Goal: Task Accomplishment & Management: Use online tool/utility

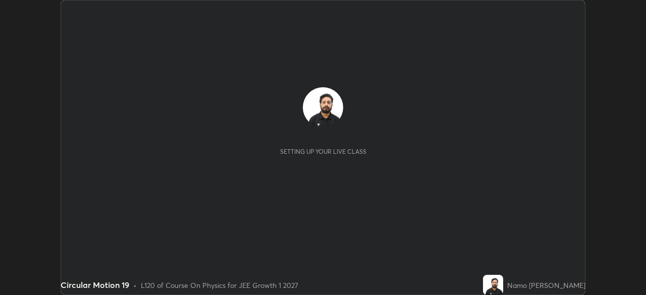
scroll to position [295, 646]
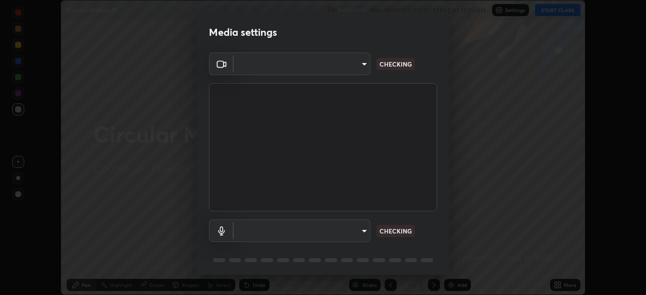
type input "e15fe1ebf70cde3bfcbeee335f8652014c7a9185cc29a01d69aea44f35fb34b8"
click at [359, 231] on body "Erase all Circular Motion 19 Recording WAS SCHEDULED TO START AT 11:30 AM Setti…" at bounding box center [323, 147] width 646 height 295
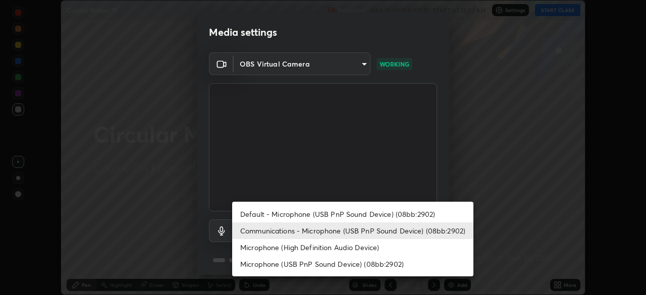
click at [395, 220] on li "Default - Microphone (USB PnP Sound Device) (08bb:2902)" at bounding box center [352, 214] width 241 height 17
type input "default"
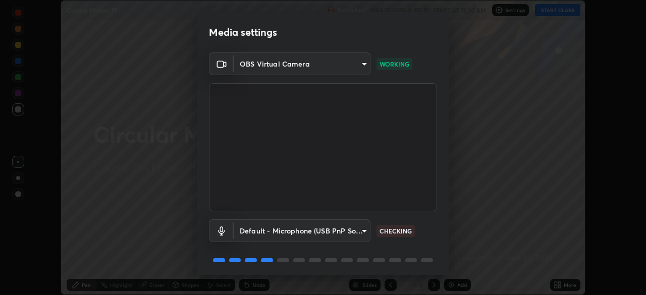
scroll to position [36, 0]
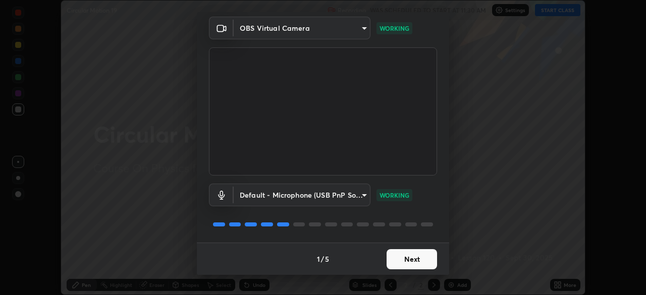
click at [401, 266] on button "Next" at bounding box center [412, 259] width 50 height 20
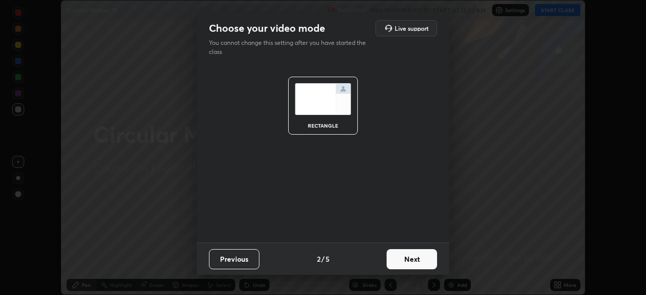
click at [416, 262] on button "Next" at bounding box center [412, 259] width 50 height 20
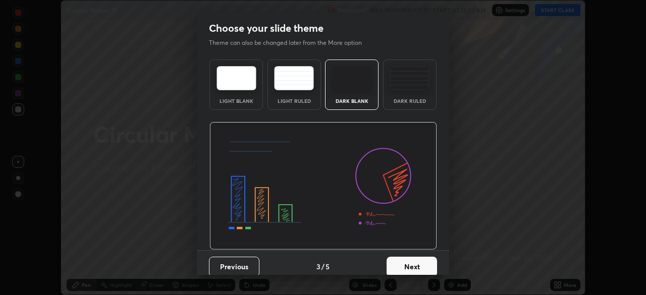
click at [426, 266] on button "Next" at bounding box center [412, 267] width 50 height 20
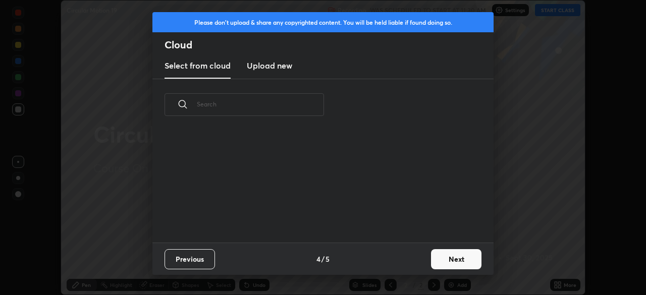
click at [445, 262] on button "Next" at bounding box center [456, 259] width 50 height 20
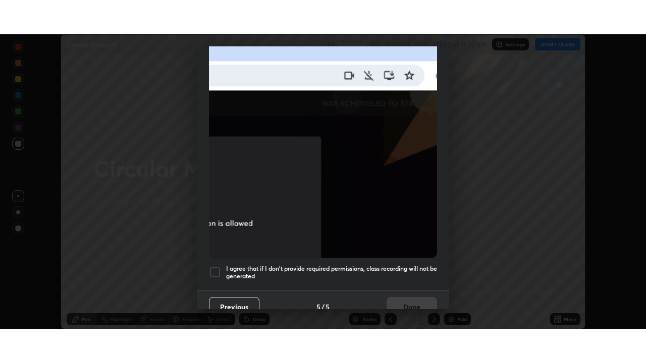
scroll to position [242, 0]
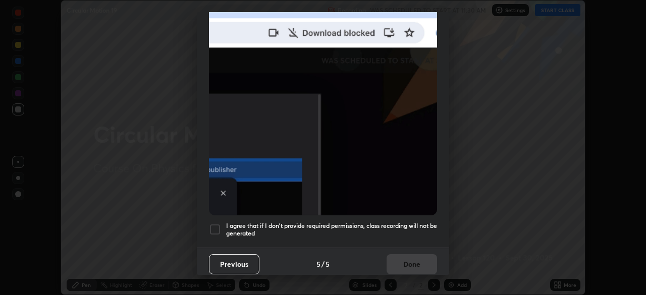
click at [216, 226] on div at bounding box center [215, 230] width 12 height 12
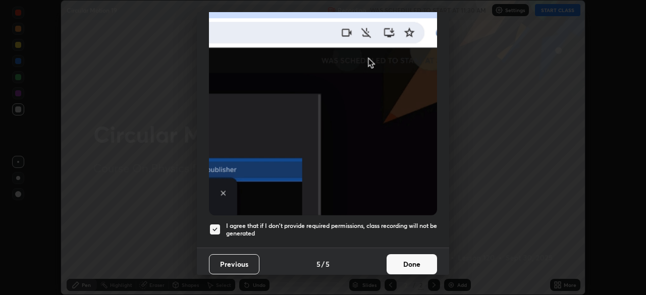
click at [414, 261] on button "Done" at bounding box center [412, 264] width 50 height 20
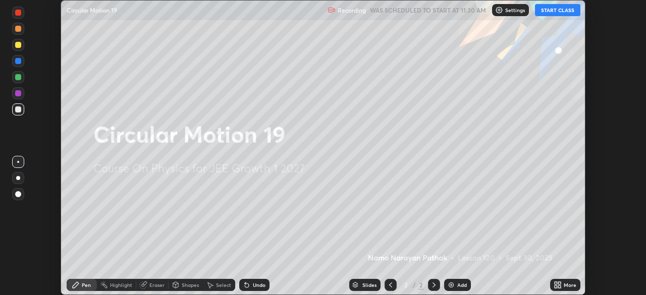
click at [555, 12] on button "START CLASS" at bounding box center [557, 10] width 45 height 12
click at [556, 287] on icon at bounding box center [556, 287] width 3 height 3
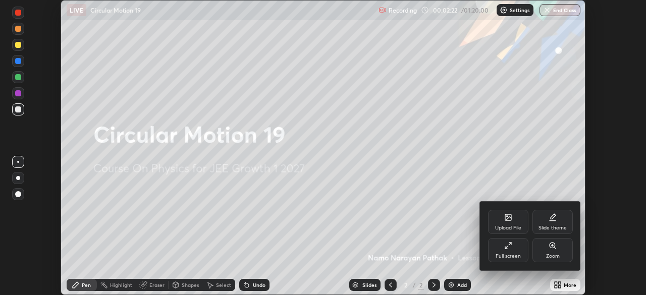
click at [511, 254] on div "Full screen" at bounding box center [508, 256] width 25 height 5
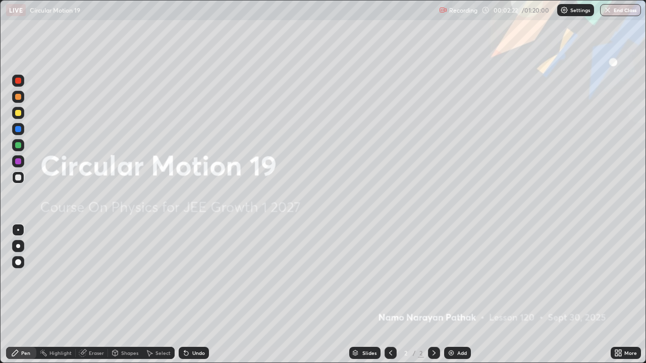
scroll to position [363, 646]
click at [450, 295] on img at bounding box center [451, 353] width 8 height 8
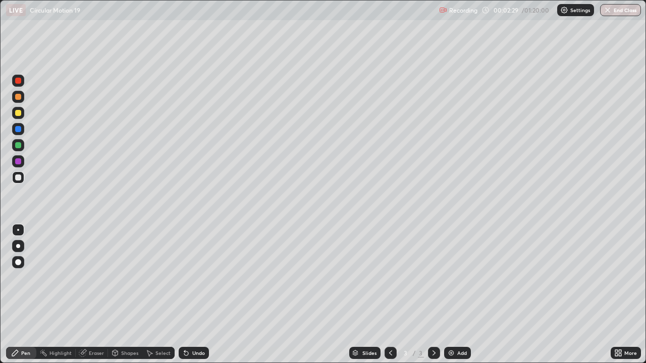
click at [19, 96] on div at bounding box center [18, 97] width 6 height 6
click at [19, 97] on div at bounding box center [18, 97] width 6 height 6
click at [450, 295] on img at bounding box center [451, 353] width 8 height 8
click at [20, 96] on div at bounding box center [18, 97] width 6 height 6
click at [390, 295] on icon at bounding box center [391, 353] width 8 height 8
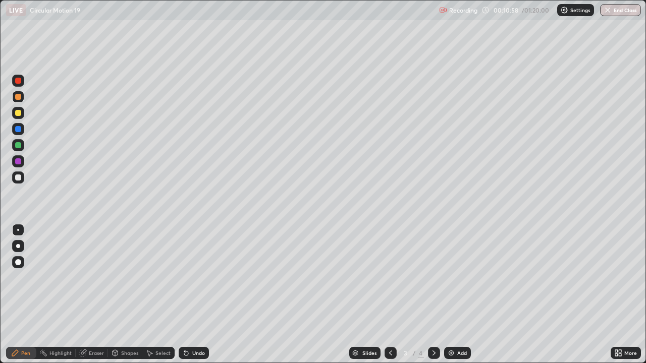
click at [432, 295] on icon at bounding box center [434, 353] width 8 height 8
click at [451, 295] on img at bounding box center [451, 353] width 8 height 8
click at [389, 295] on icon at bounding box center [390, 353] width 3 height 5
click at [433, 295] on icon at bounding box center [434, 353] width 8 height 8
click at [20, 130] on div at bounding box center [18, 129] width 6 height 6
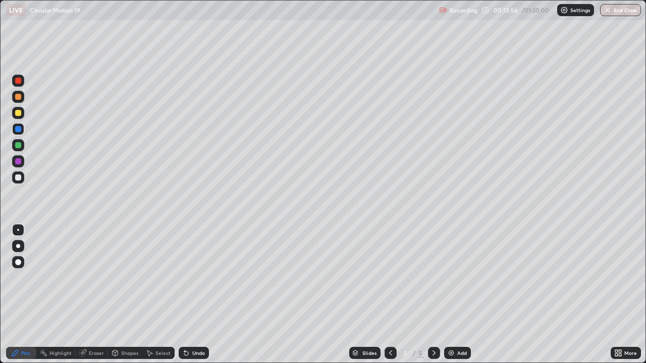
click at [18, 178] on div at bounding box center [18, 178] width 6 height 6
click at [22, 97] on div at bounding box center [18, 97] width 12 height 12
click at [22, 166] on div at bounding box center [18, 161] width 12 height 12
click at [16, 97] on div at bounding box center [18, 97] width 6 height 6
click at [19, 145] on div at bounding box center [18, 145] width 6 height 6
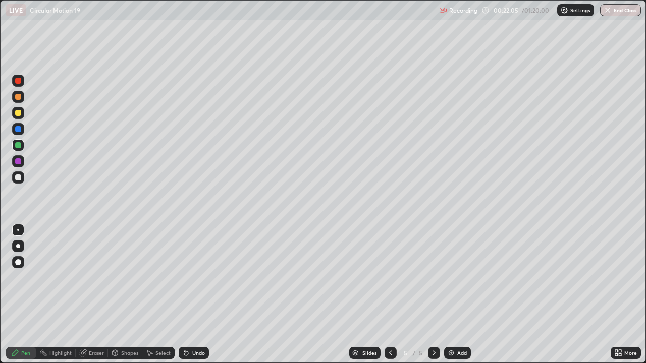
click at [22, 162] on div at bounding box center [18, 161] width 12 height 12
click at [19, 97] on div at bounding box center [18, 97] width 6 height 6
click at [448, 295] on img at bounding box center [451, 353] width 8 height 8
click at [18, 163] on div at bounding box center [18, 162] width 6 height 6
click at [20, 145] on div at bounding box center [18, 145] width 6 height 6
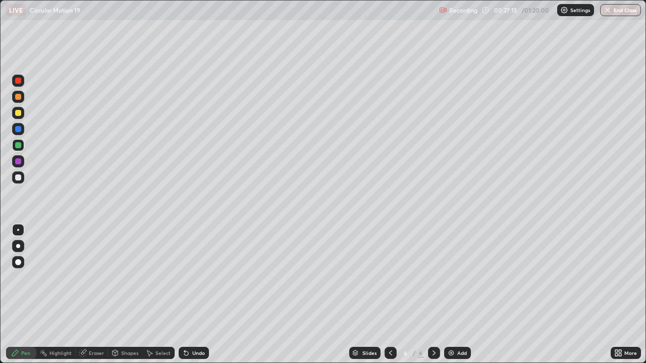
click at [19, 114] on div at bounding box center [18, 113] width 6 height 6
click at [19, 97] on div at bounding box center [18, 97] width 6 height 6
click at [20, 131] on div at bounding box center [18, 129] width 6 height 6
click at [20, 146] on div at bounding box center [18, 145] width 6 height 6
click at [19, 181] on div at bounding box center [18, 178] width 12 height 12
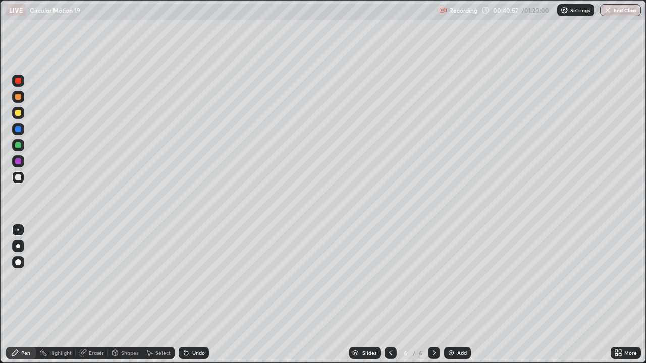
click at [449, 295] on img at bounding box center [451, 353] width 8 height 8
click at [19, 98] on div at bounding box center [18, 97] width 6 height 6
click at [20, 163] on div at bounding box center [18, 162] width 6 height 6
click at [19, 145] on div at bounding box center [18, 145] width 6 height 6
click at [19, 98] on div at bounding box center [18, 97] width 6 height 6
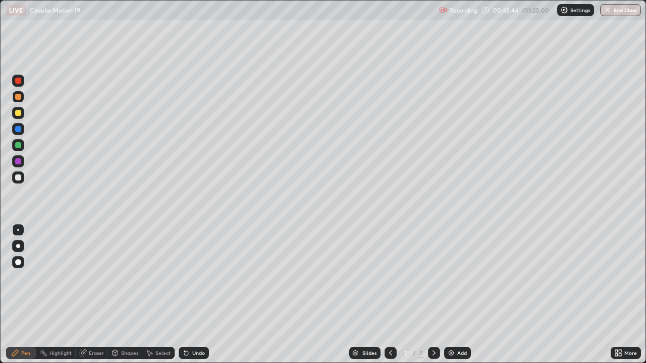
click at [19, 163] on div at bounding box center [18, 162] width 6 height 6
click at [18, 115] on div at bounding box center [18, 113] width 6 height 6
click at [450, 295] on img at bounding box center [451, 353] width 8 height 8
click at [19, 97] on div at bounding box center [18, 97] width 6 height 6
click at [19, 162] on div at bounding box center [18, 162] width 6 height 6
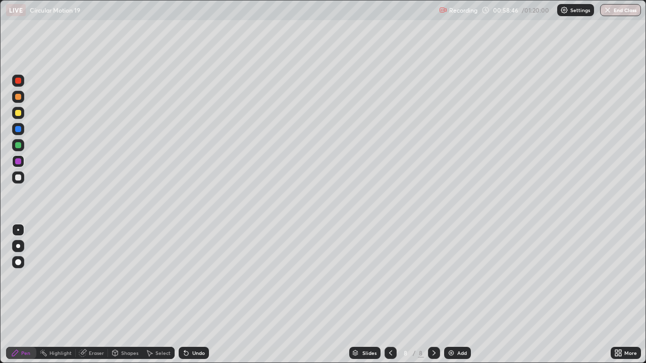
click at [20, 147] on div at bounding box center [18, 145] width 6 height 6
click at [19, 114] on div at bounding box center [18, 113] width 6 height 6
click at [21, 101] on div at bounding box center [18, 97] width 12 height 12
click at [611, 9] on button "End Class" at bounding box center [620, 10] width 41 height 12
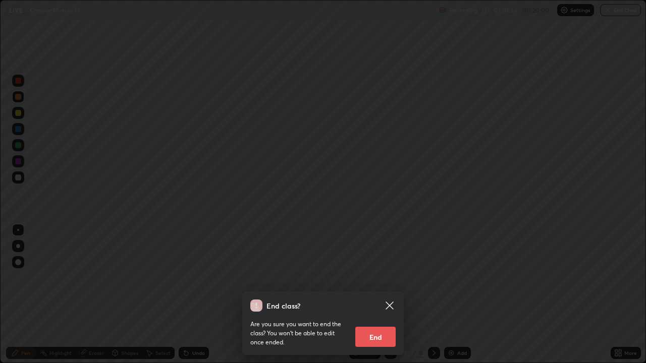
click at [369, 295] on button "End" at bounding box center [375, 337] width 40 height 20
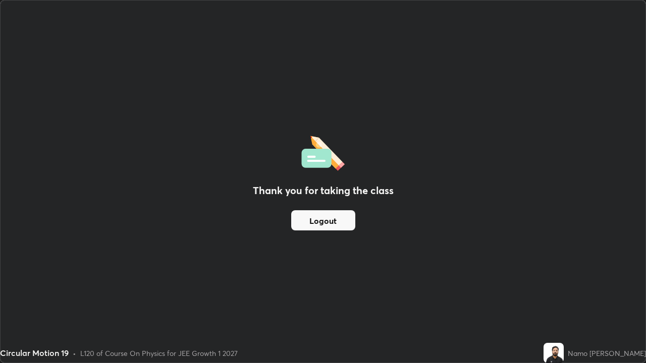
click at [341, 227] on button "Logout" at bounding box center [323, 221] width 64 height 20
